Goal: Task Accomplishment & Management: Complete application form

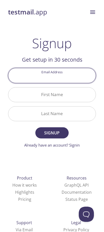
paste input "{"email":"[EMAIL_ADDRESS][DOMAIN_NAME]"}"
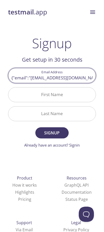
click at [65, 80] on input "{"email":"[EMAIL_ADDRESS][DOMAIN_NAME]"}" at bounding box center [52, 75] width 88 height 14
click at [68, 94] on input "First Name" at bounding box center [52, 94] width 88 height 14
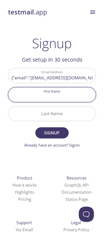
click at [68, 80] on input "{"email":"[EMAIL_ADDRESS][DOMAIN_NAME]"}" at bounding box center [52, 75] width 88 height 14
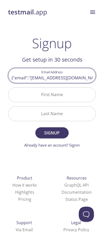
paste input "[EMAIL_ADDRESS][DOMAIN_NAME]"
type input "[EMAIL_ADDRESS][DOMAIN_NAME]"
click at [61, 94] on input "First Name" at bounding box center [52, 94] width 88 height 14
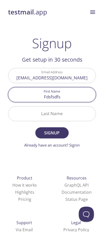
type input "Fdsfsdfsd"
click at [58, 113] on input "Last Name" at bounding box center [52, 113] width 88 height 14
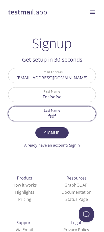
type input "fsdf"
click at [58, 136] on span "Signup" at bounding box center [52, 132] width 22 height 7
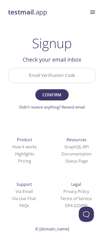
click at [66, 106] on link "Didn't receive anything? Resend email" at bounding box center [52, 106] width 66 height 5
